Goal: Information Seeking & Learning: Learn about a topic

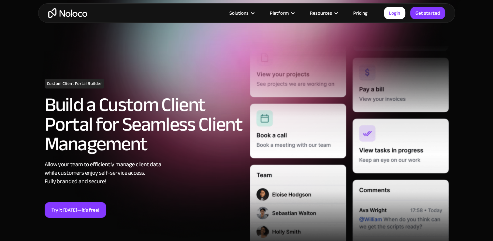
scroll to position [30, 0]
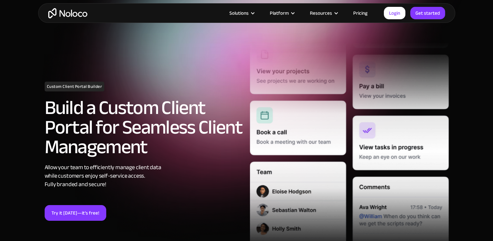
click at [361, 12] on link "Pricing" at bounding box center [360, 13] width 31 height 8
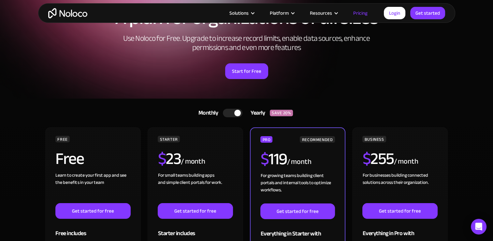
scroll to position [48, 0]
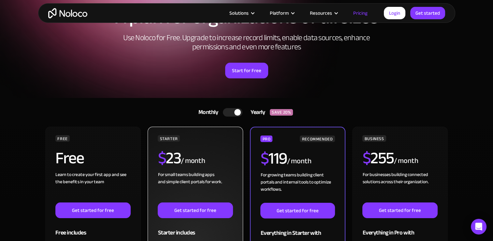
click at [212, 164] on div "$ 23 / month" at bounding box center [195, 160] width 75 height 21
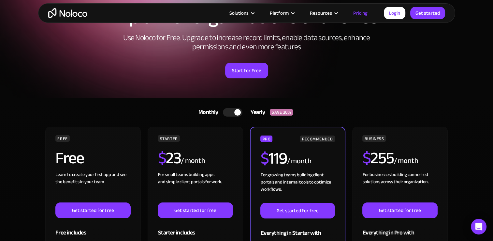
drag, startPoint x: 212, startPoint y: 164, endPoint x: 434, endPoint y: 89, distance: 234.4
click at [434, 89] on div "A plan for organizations of all sizes Use Noloco for Free. Upgrade to increase …" at bounding box center [246, 49] width 417 height 97
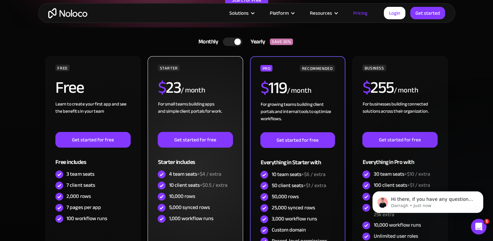
scroll to position [119, 0]
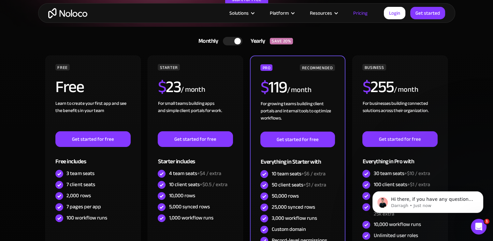
drag, startPoint x: 232, startPoint y: 104, endPoint x: 246, endPoint y: 100, distance: 13.9
click at [246, 100] on div "FREE Free Learn to create your first app and see the benefits in your team ‍ Ge…" at bounding box center [247, 172] width 404 height 235
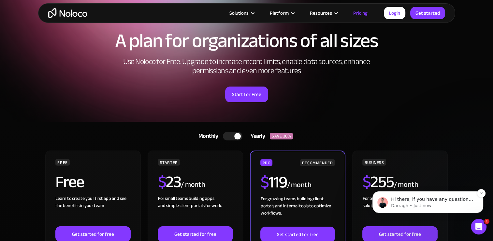
scroll to position [25, 0]
click at [481, 193] on icon "Dismiss notification" at bounding box center [482, 193] width 4 height 4
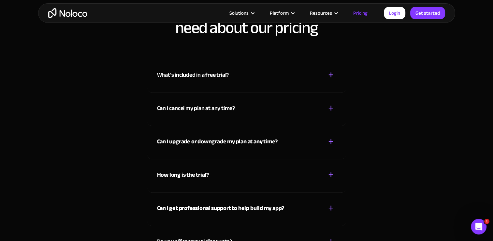
scroll to position [2813, 0]
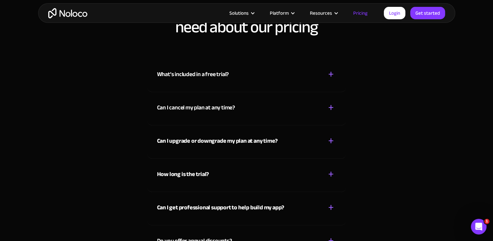
click at [330, 74] on div "+" at bounding box center [331, 73] width 6 height 11
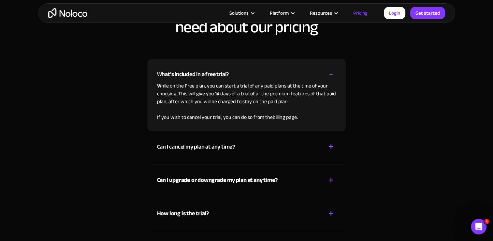
click at [330, 74] on div "-" at bounding box center [331, 73] width 5 height 11
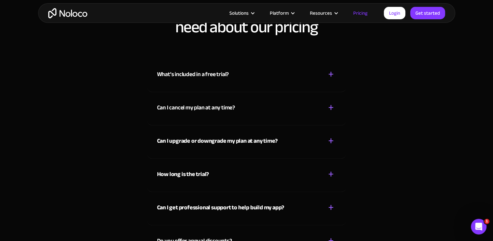
click at [330, 104] on div "+" at bounding box center [331, 107] width 6 height 11
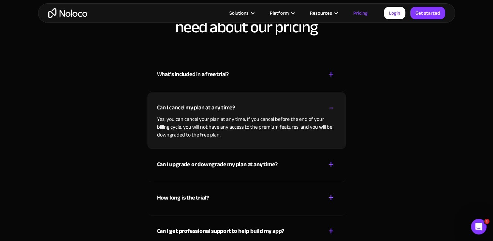
click at [330, 104] on div "-" at bounding box center [331, 107] width 5 height 11
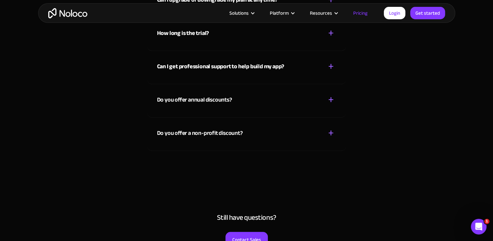
scroll to position [2952, 0]
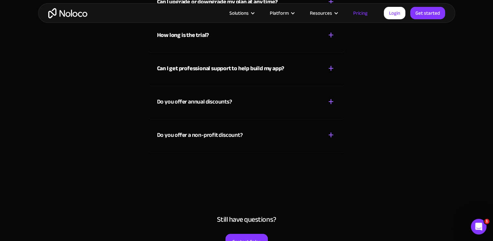
click at [330, 133] on div "+" at bounding box center [331, 134] width 6 height 11
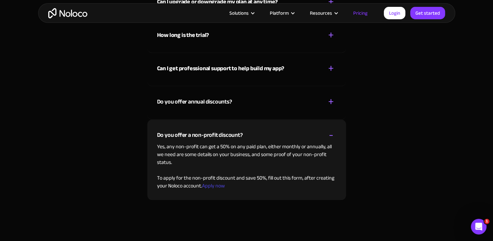
click at [330, 133] on div "-" at bounding box center [331, 134] width 5 height 11
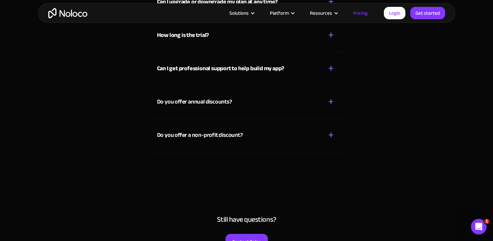
click at [333, 102] on div "+" at bounding box center [331, 101] width 6 height 11
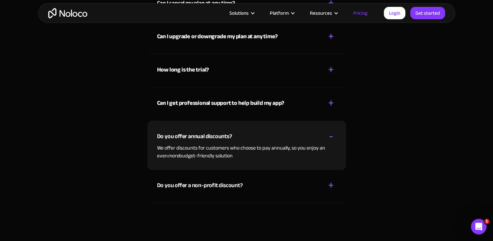
scroll to position [2915, 0]
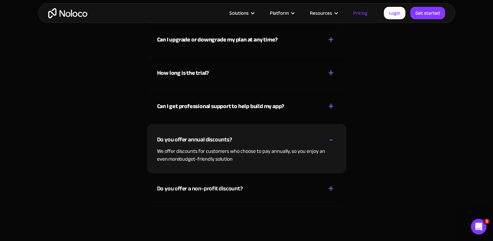
click at [333, 102] on div "+" at bounding box center [331, 105] width 6 height 11
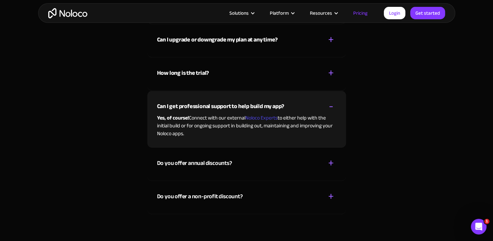
click at [333, 102] on div "+ -" at bounding box center [331, 105] width 10 height 11
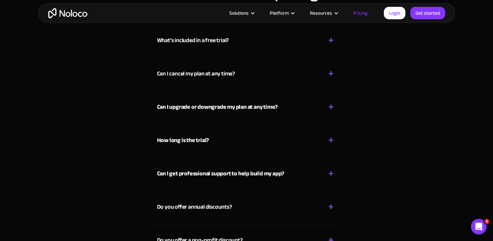
scroll to position [2843, 0]
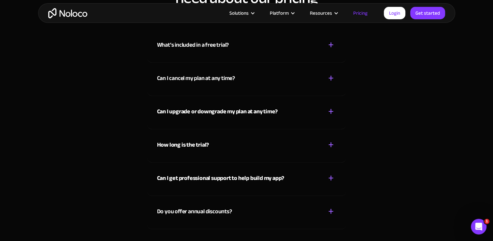
click at [330, 146] on div "+" at bounding box center [331, 144] width 6 height 11
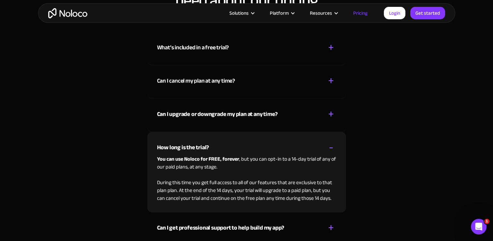
scroll to position [2838, 0]
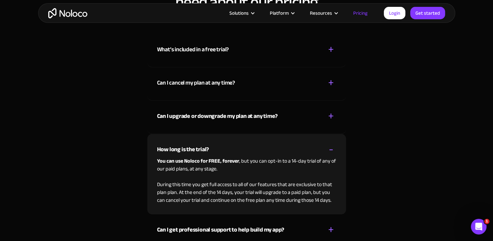
click at [330, 146] on div "-" at bounding box center [331, 148] width 5 height 11
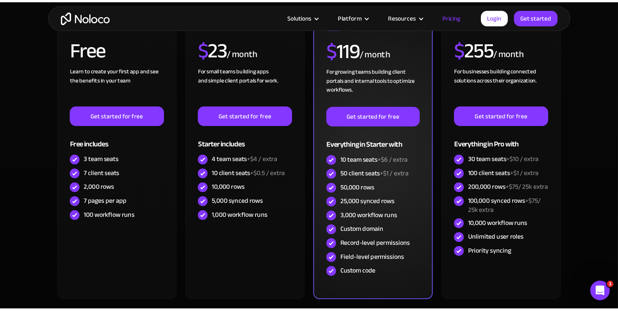
scroll to position [168, 0]
